Goal: Information Seeking & Learning: Learn about a topic

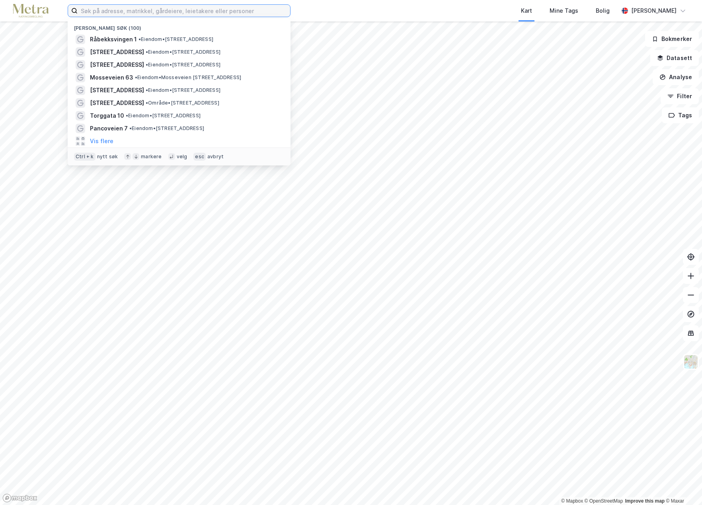
click at [113, 13] on input at bounding box center [184, 11] width 212 height 12
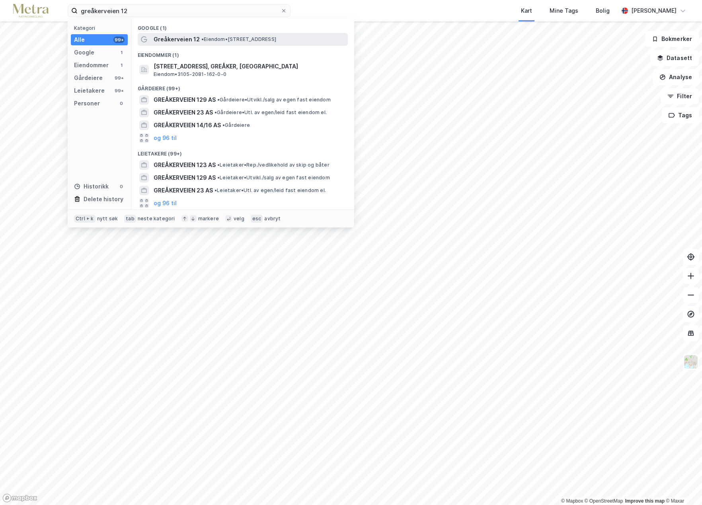
click at [183, 40] on span "Greåkerveien 12" at bounding box center [177, 40] width 46 height 10
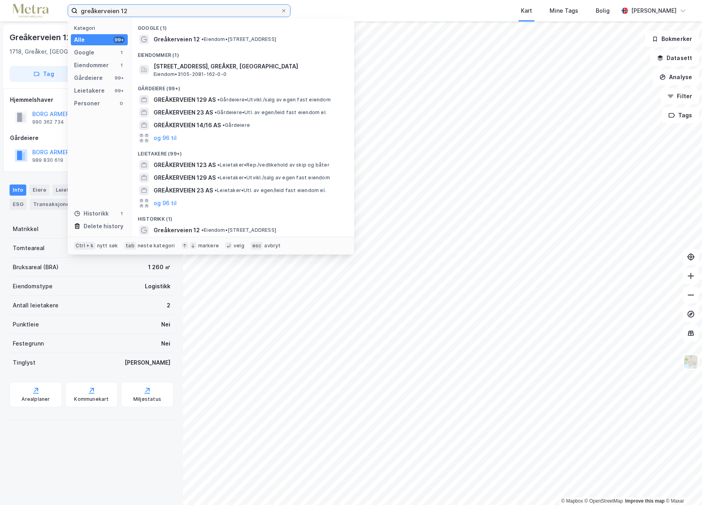
drag, startPoint x: 132, startPoint y: 7, endPoint x: 79, endPoint y: 6, distance: 52.9
click at [79, 6] on input "greåkerveien 12" at bounding box center [179, 11] width 203 height 12
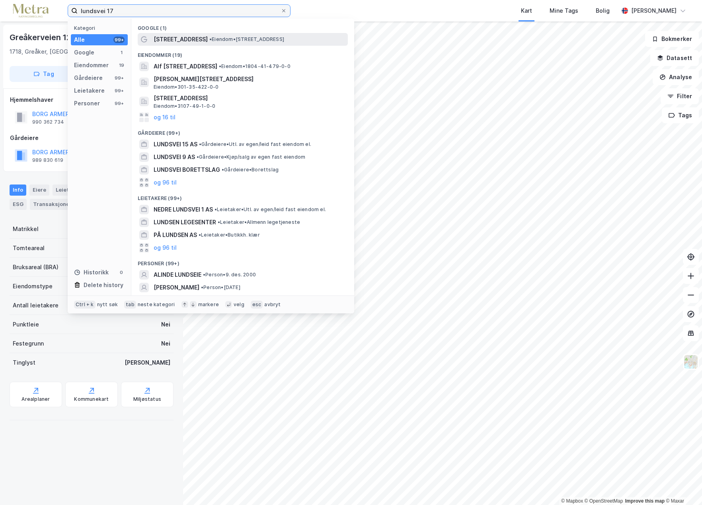
type input "lundsvei 17"
click at [166, 37] on span "[STREET_ADDRESS]" at bounding box center [181, 40] width 54 height 10
